Goal: Find specific page/section: Find specific page/section

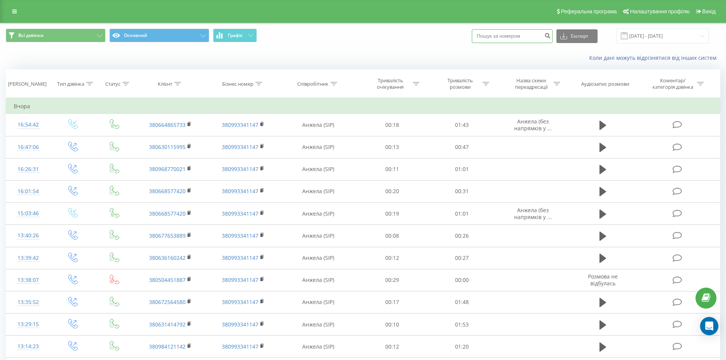
click at [522, 39] on input at bounding box center [512, 36] width 81 height 14
type input "1887"
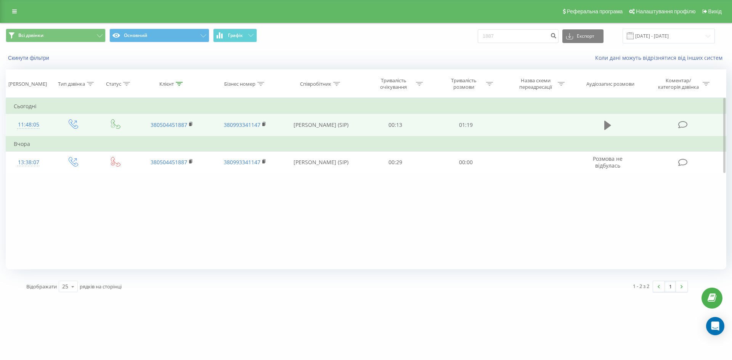
click at [607, 125] on icon at bounding box center [607, 125] width 7 height 9
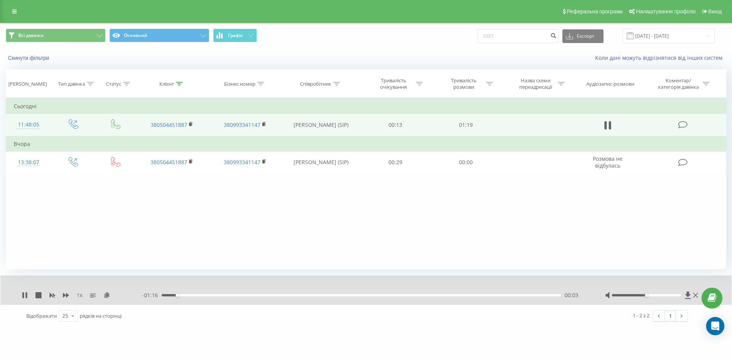
click at [251, 295] on div "00:03" at bounding box center [361, 295] width 399 height 2
click at [299, 296] on div "00:27" at bounding box center [361, 295] width 399 height 2
click at [274, 205] on div "Фільтрувати за умовою Дорівнює Введіть значення Скасувати OK Фільтрувати за умо…" at bounding box center [366, 183] width 720 height 171
click at [610, 124] on icon at bounding box center [610, 125] width 2 height 8
